Goal: Information Seeking & Learning: Learn about a topic

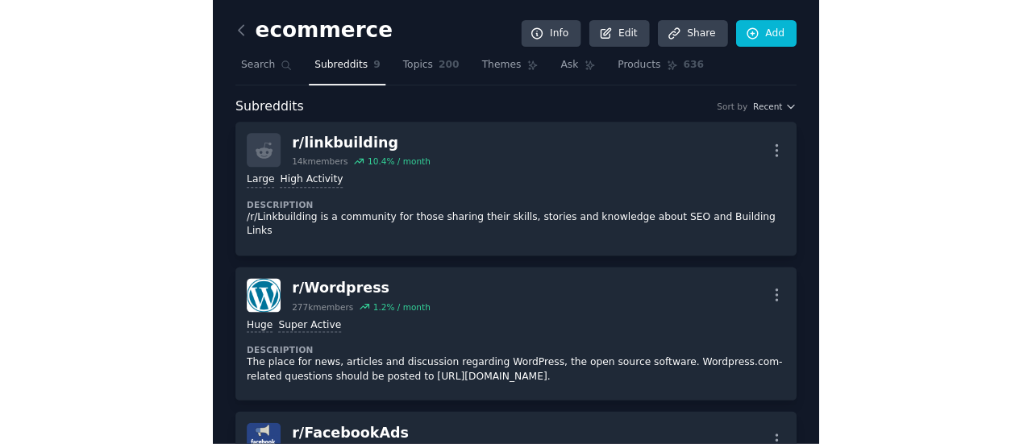
scroll to position [962, 0]
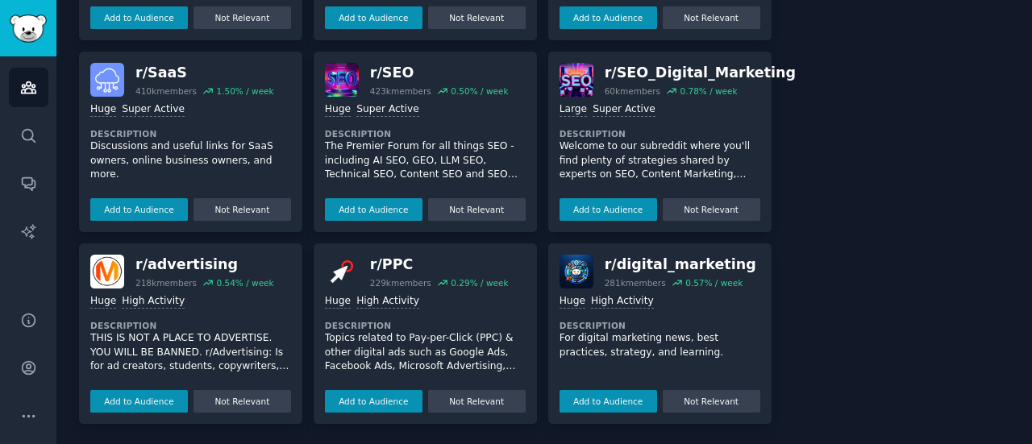
click at [537, 142] on div "r/ dropship 324k members 0.17 % / week Huge High Activity Description This comm…" at bounding box center [425, 46] width 693 height 756
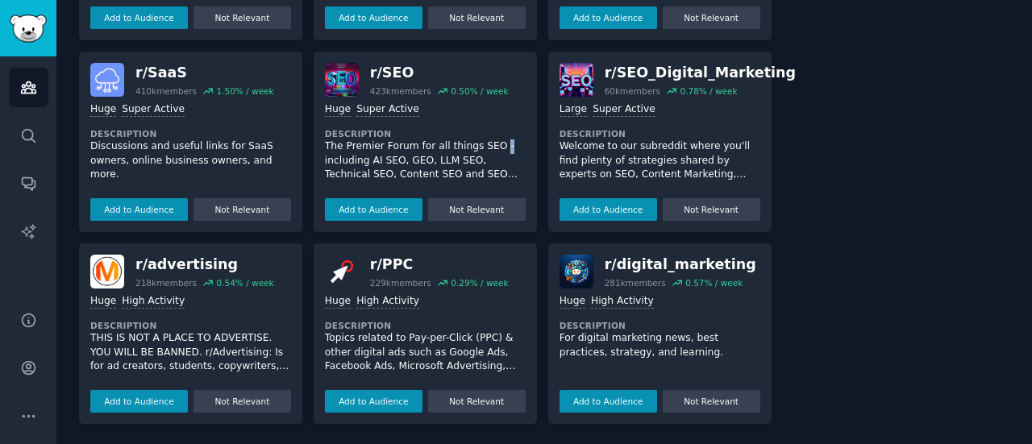
click at [537, 142] on div "r/ dropship 324k members 0.17 % / week Huge High Activity Description This comm…" at bounding box center [425, 46] width 693 height 756
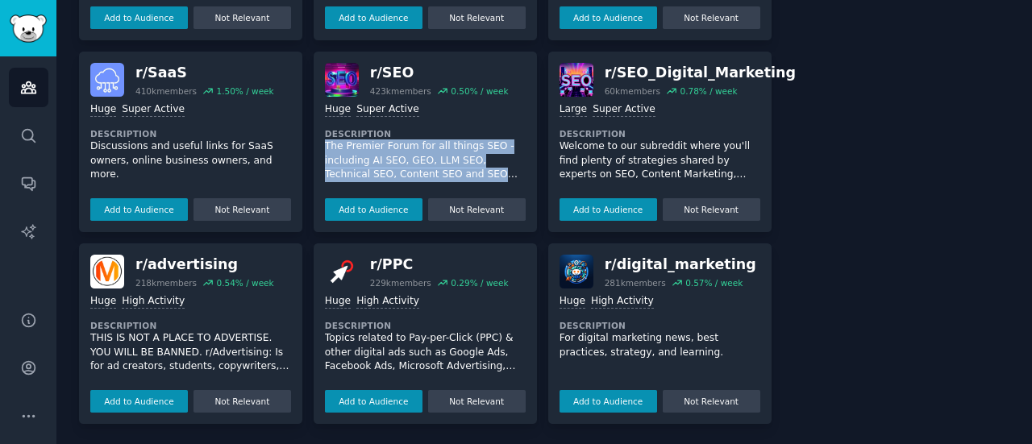
click at [537, 142] on div "r/ dropship 324k members 0.17 % / week Huge High Activity Description This comm…" at bounding box center [425, 46] width 693 height 756
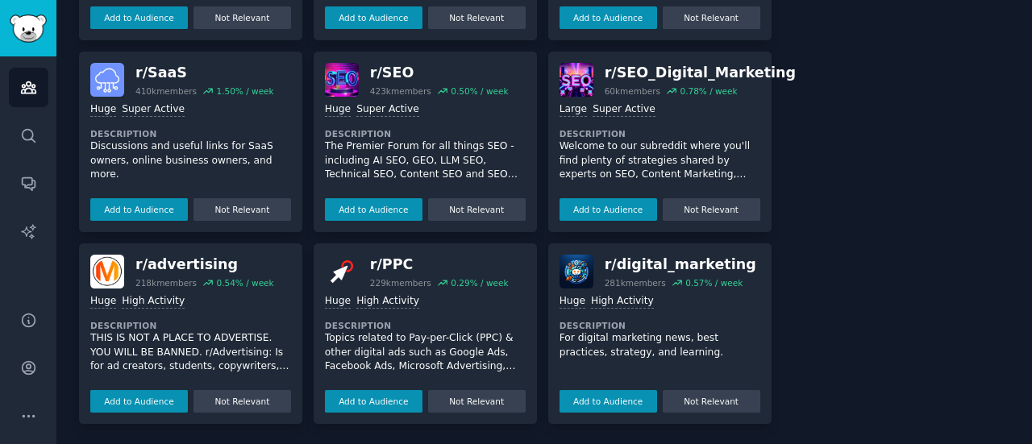
click at [544, 64] on div "r/ dropship 324k members 0.17 % / week Huge High Activity Description This comm…" at bounding box center [425, 46] width 693 height 756
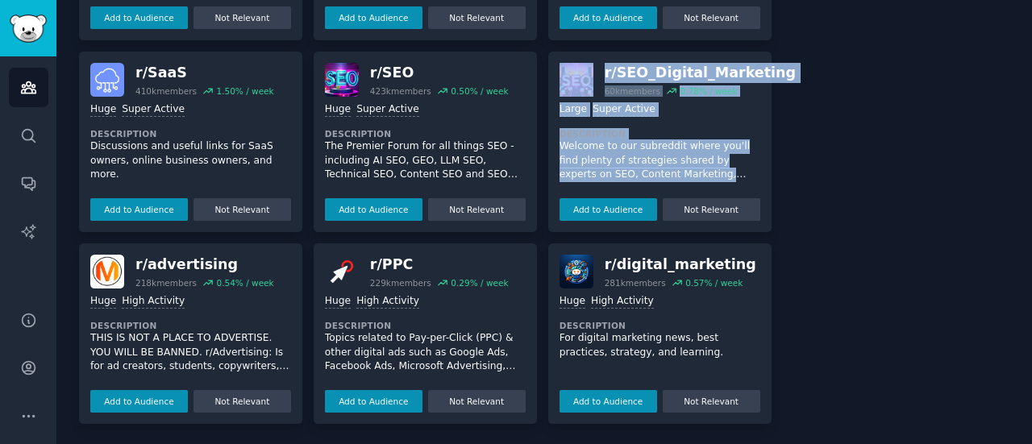
drag, startPoint x: 544, startPoint y: 64, endPoint x: 739, endPoint y: 170, distance: 221.2
click at [605, 171] on div "r/ dropship 324k members 0.17 % / week Huge High Activity Description This comm…" at bounding box center [425, 46] width 693 height 756
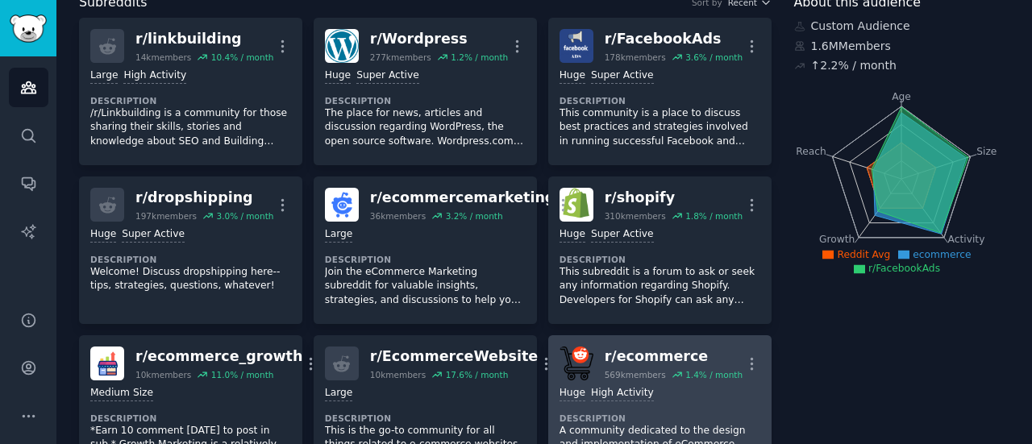
scroll to position [0, 0]
